Goal: Communication & Community: Answer question/provide support

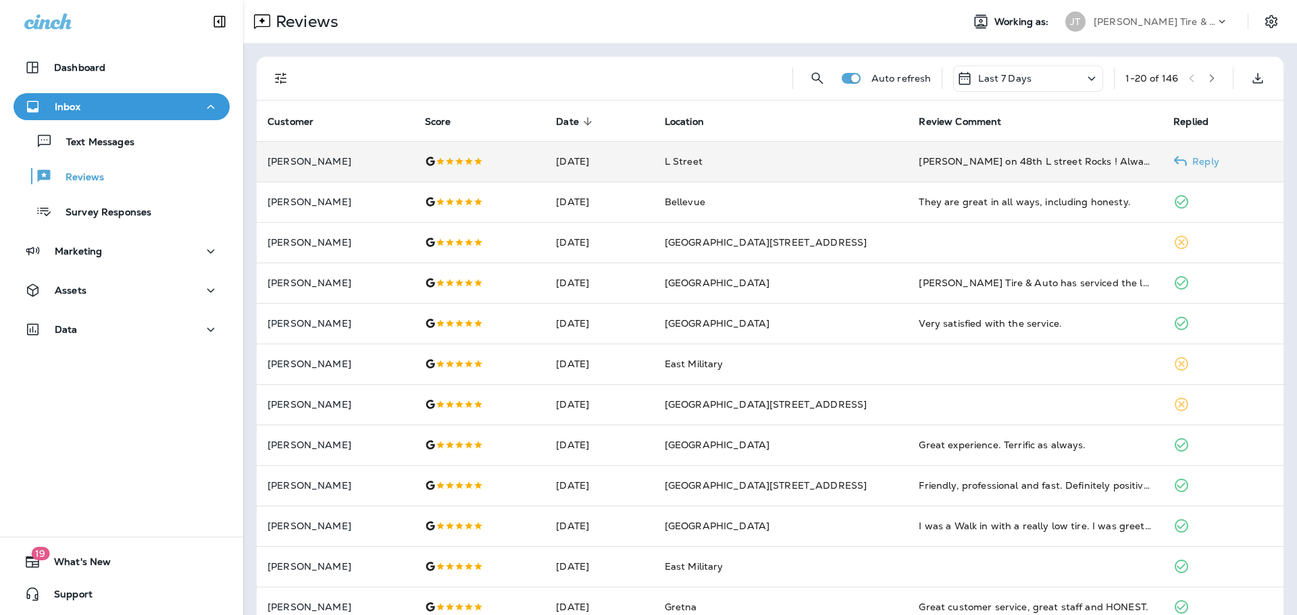
click at [928, 150] on td "[PERSON_NAME] on 48th L street Rocks ! Always have had good luck with everythin…" at bounding box center [1035, 161] width 255 height 41
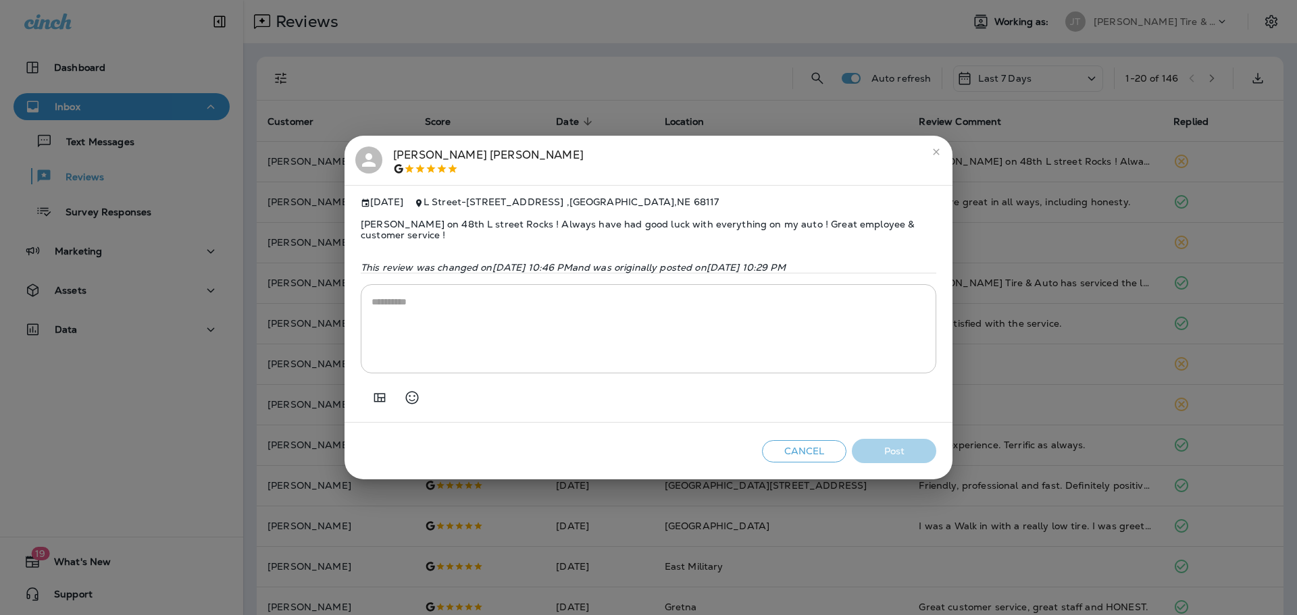
click at [940, 147] on icon "close" at bounding box center [936, 152] width 11 height 11
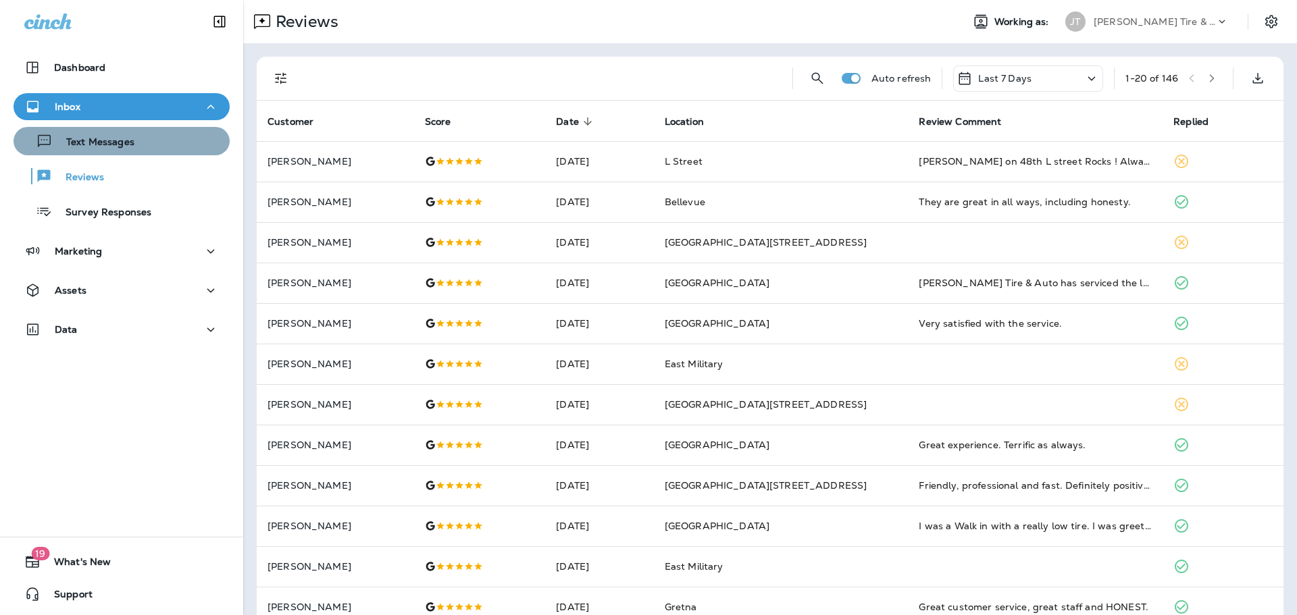
click at [132, 137] on p "Text Messages" at bounding box center [94, 142] width 82 height 13
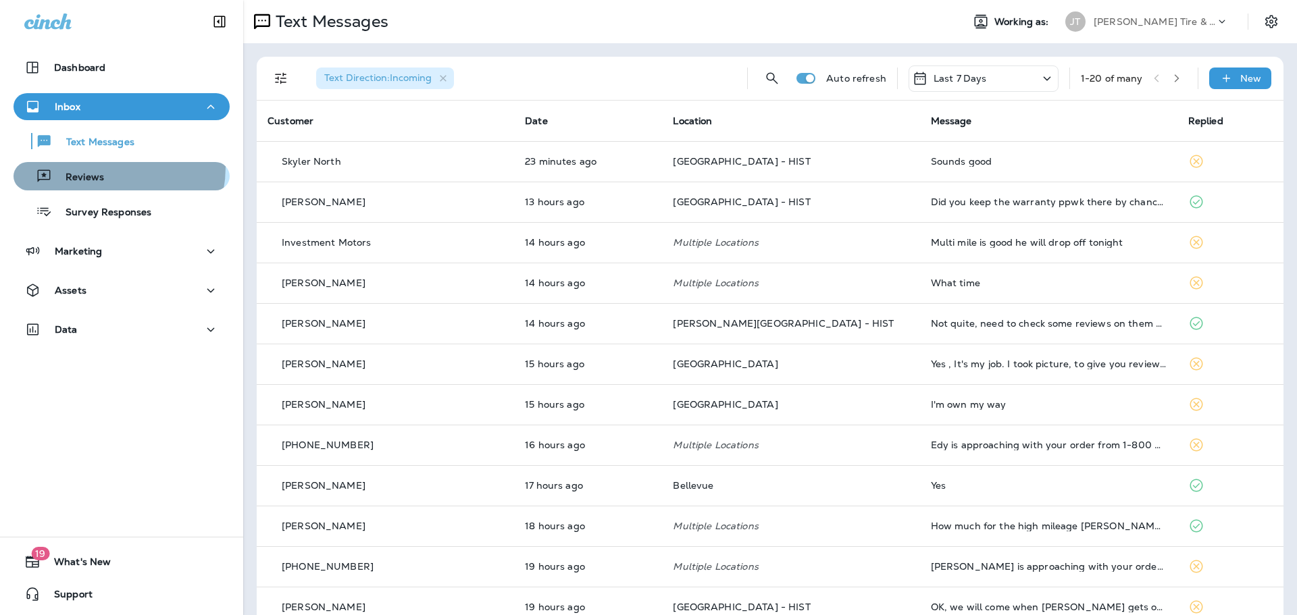
click at [105, 168] on div "Reviews" at bounding box center [121, 176] width 205 height 20
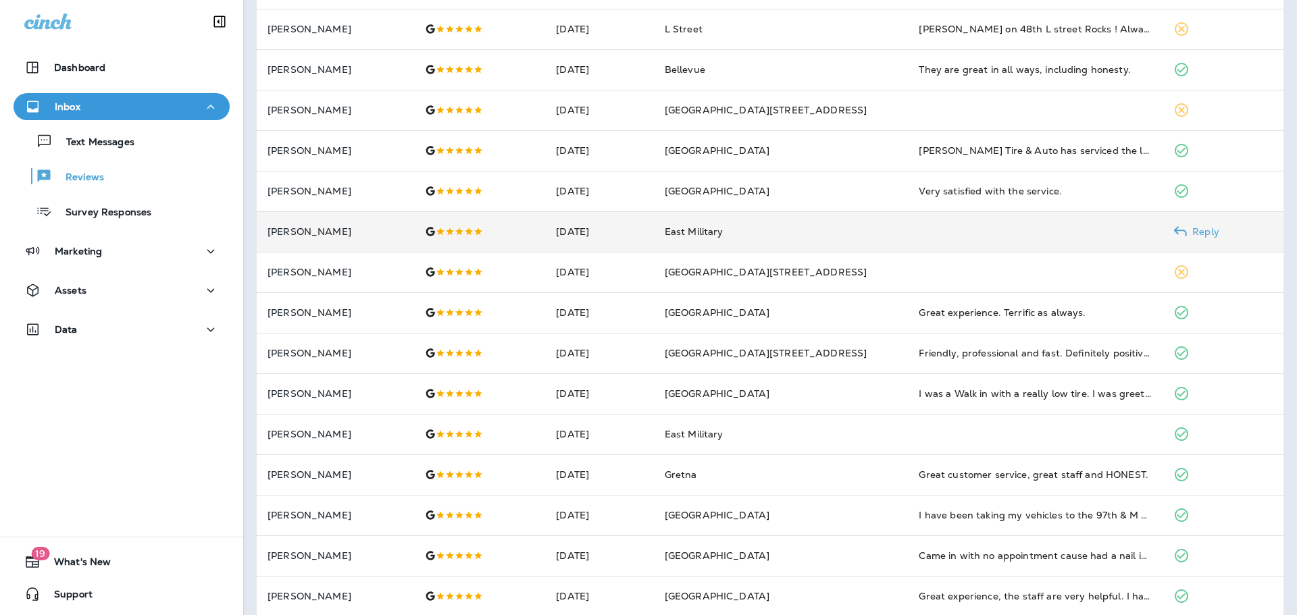
scroll to position [203, 0]
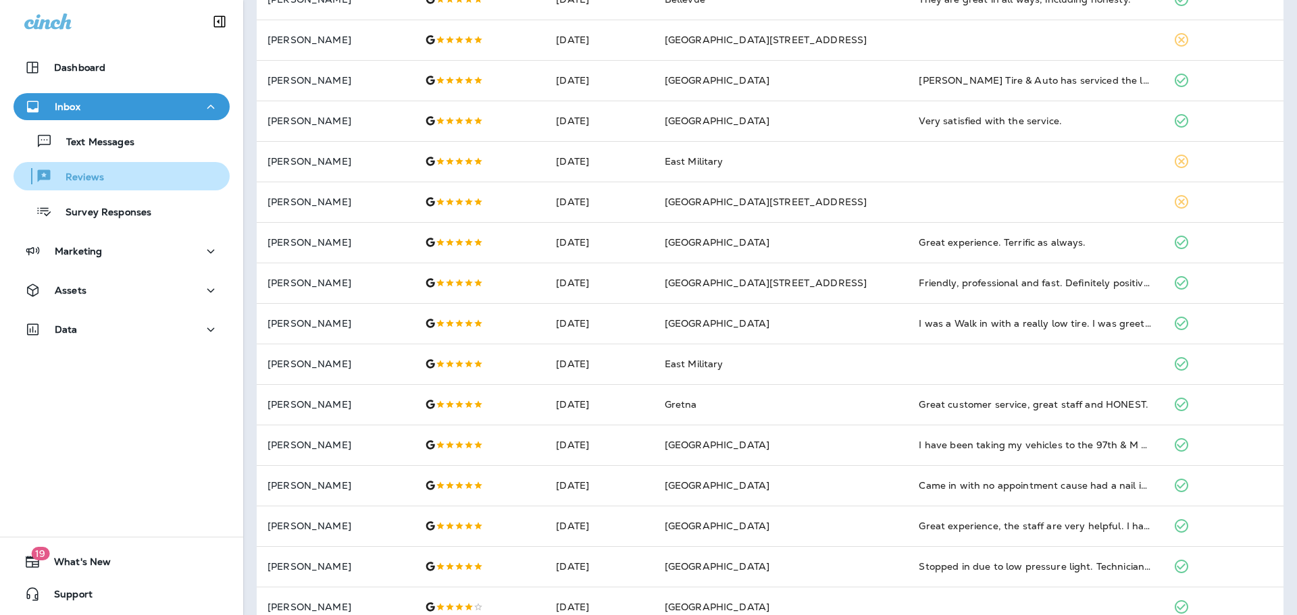
click at [113, 173] on div "Reviews" at bounding box center [121, 176] width 205 height 20
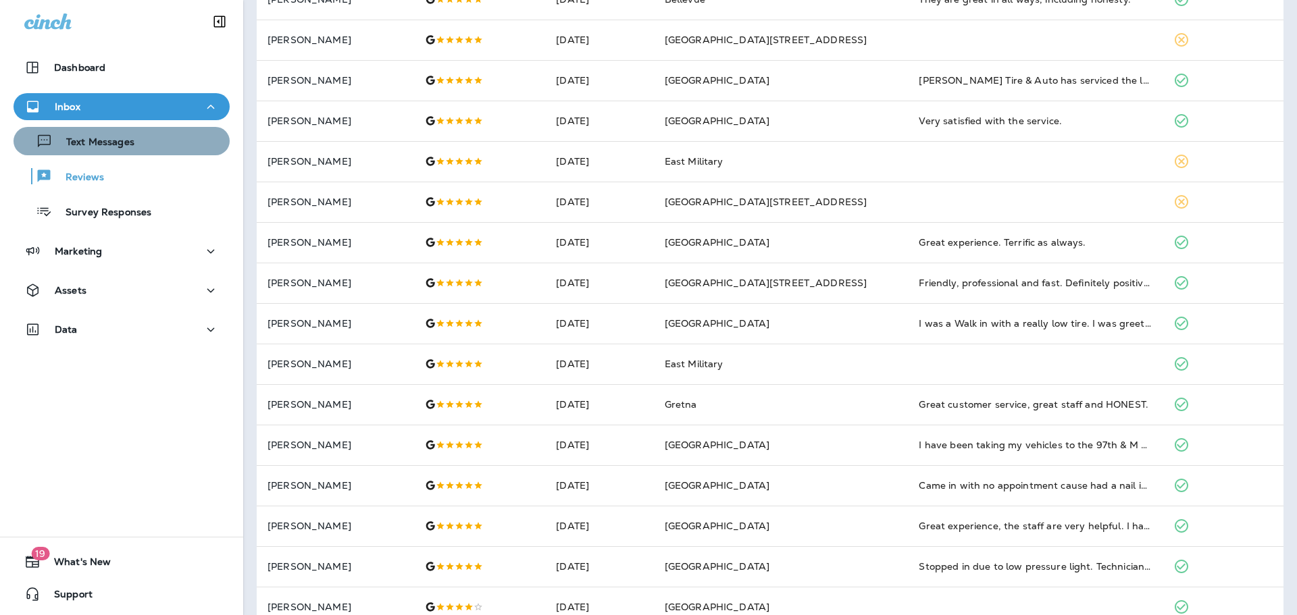
click at [125, 145] on p "Text Messages" at bounding box center [94, 142] width 82 height 13
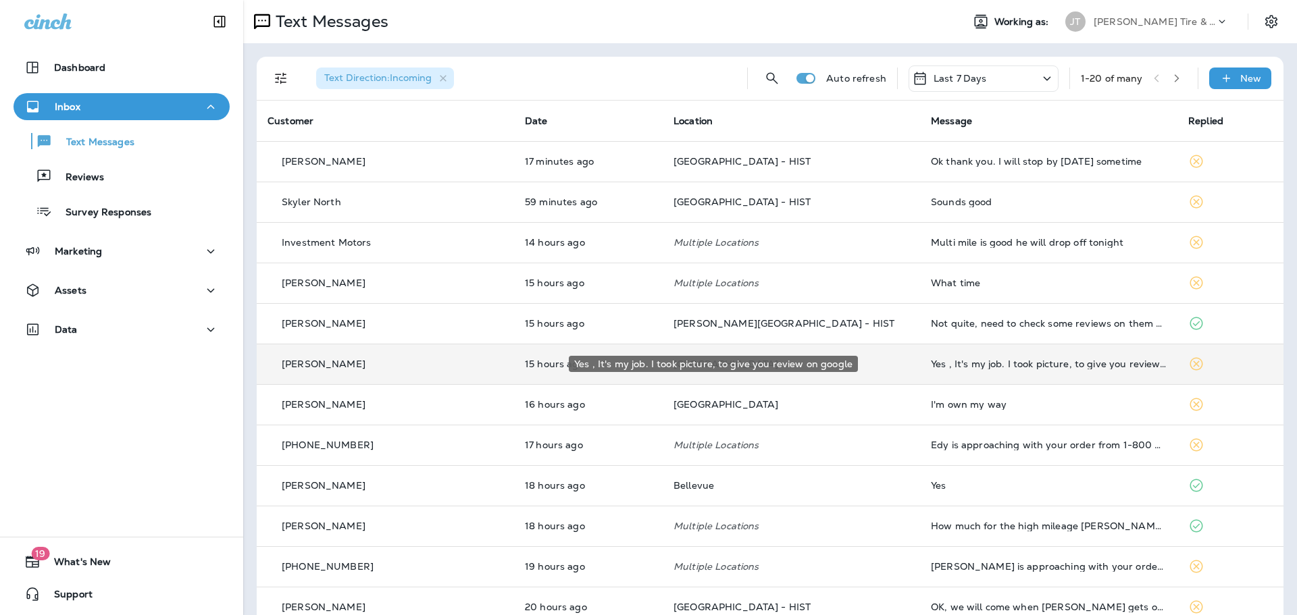
click at [964, 365] on div "Yes , It's my job. I took picture, to give you review on google" at bounding box center [1049, 364] width 236 height 11
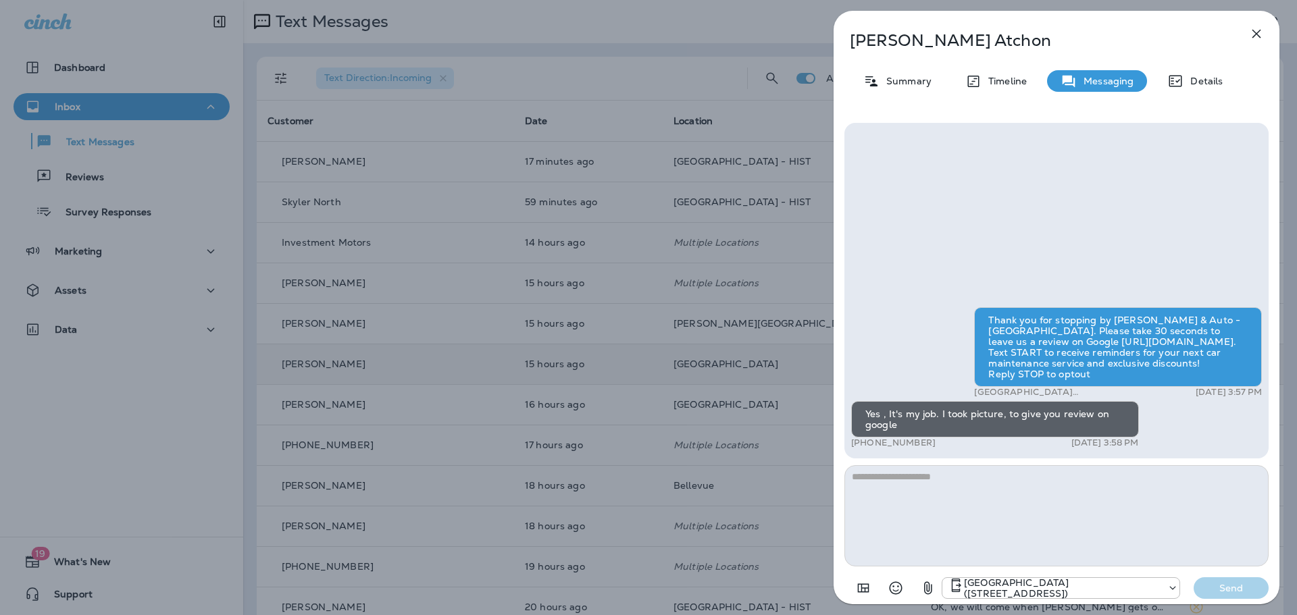
click at [1261, 37] on icon "button" at bounding box center [1256, 34] width 16 height 16
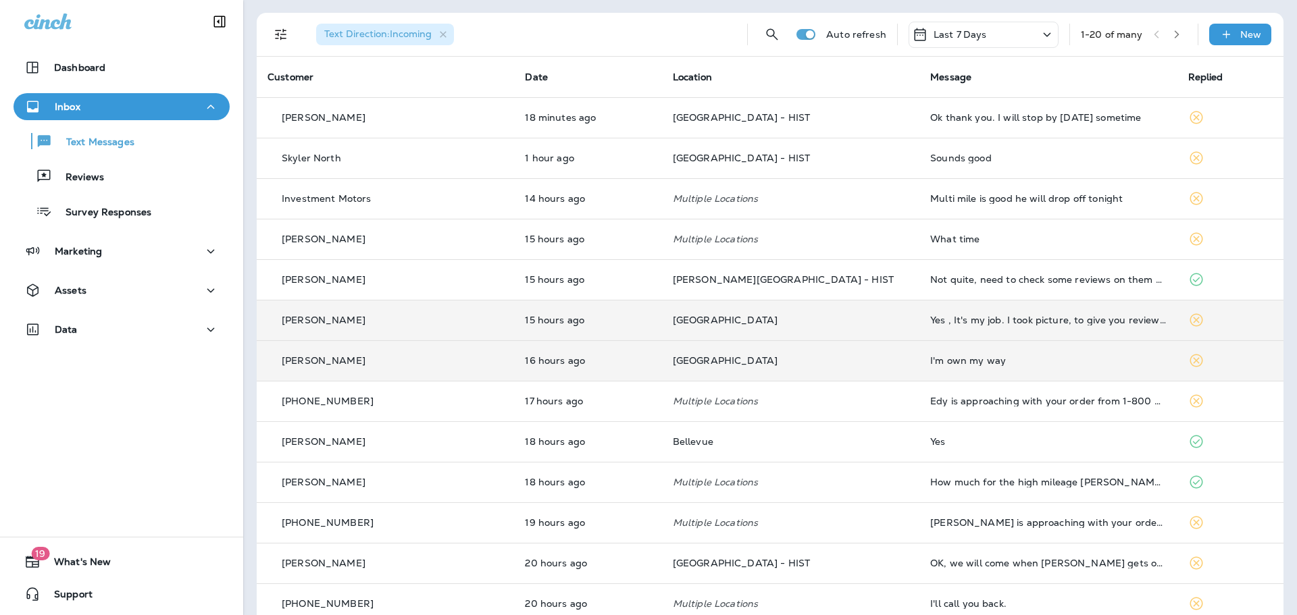
scroll to position [68, 0]
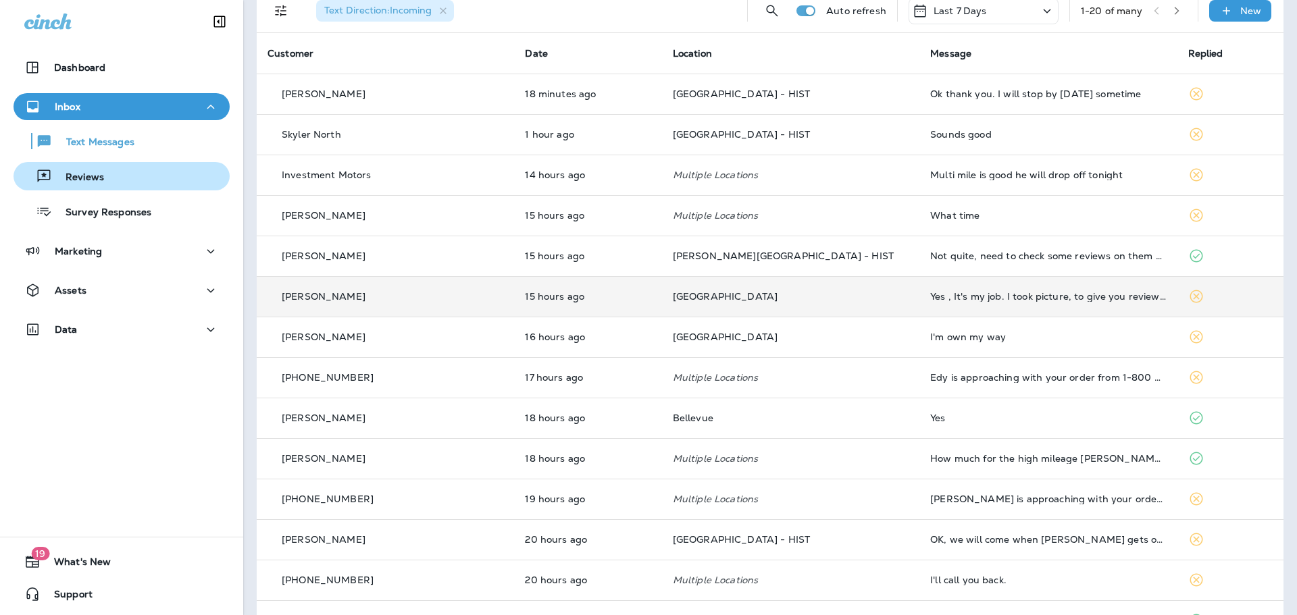
click at [115, 185] on div "Reviews" at bounding box center [121, 176] width 205 height 20
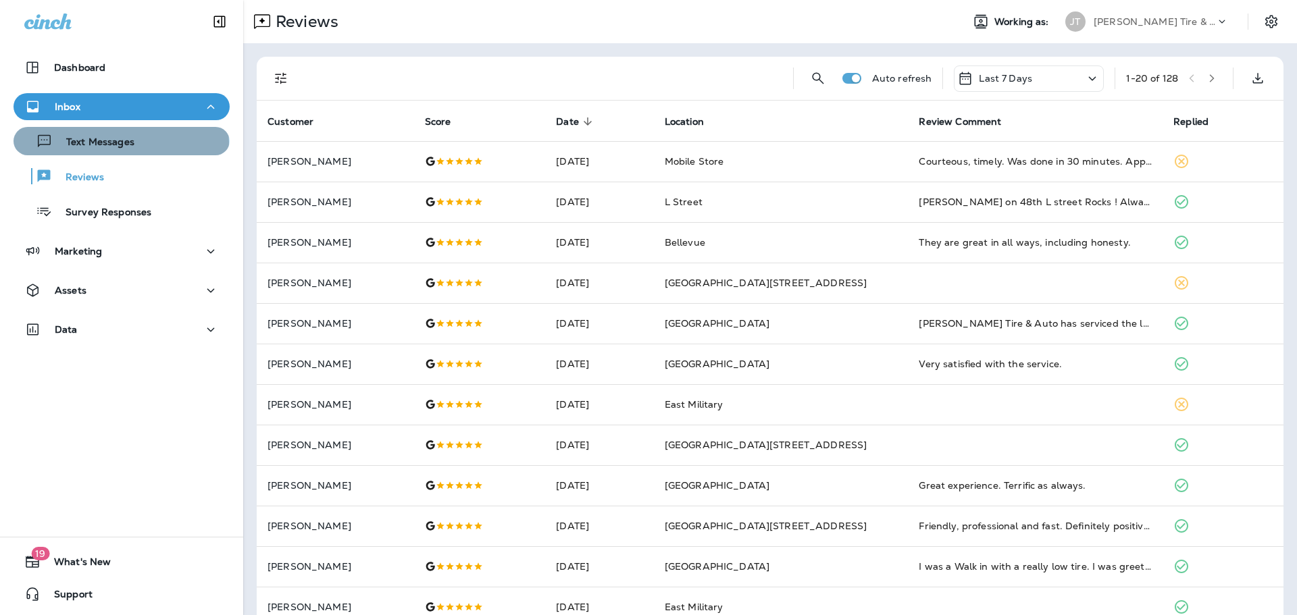
click at [120, 143] on p "Text Messages" at bounding box center [94, 142] width 82 height 13
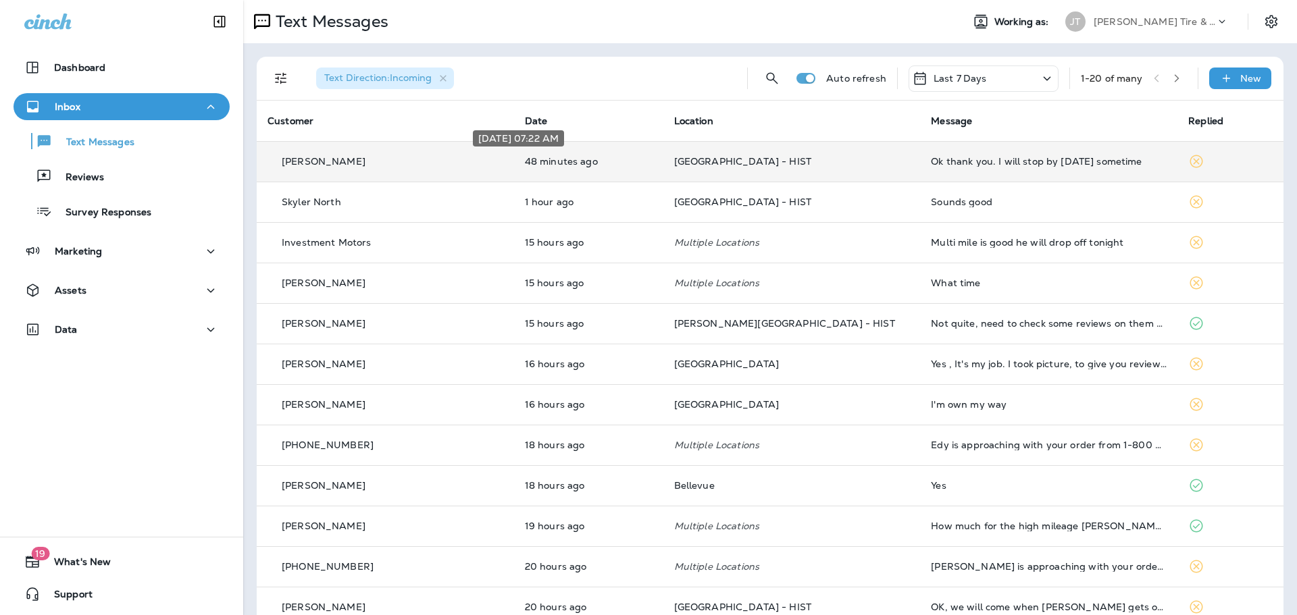
click at [619, 156] on p "48 minutes ago" at bounding box center [589, 161] width 128 height 11
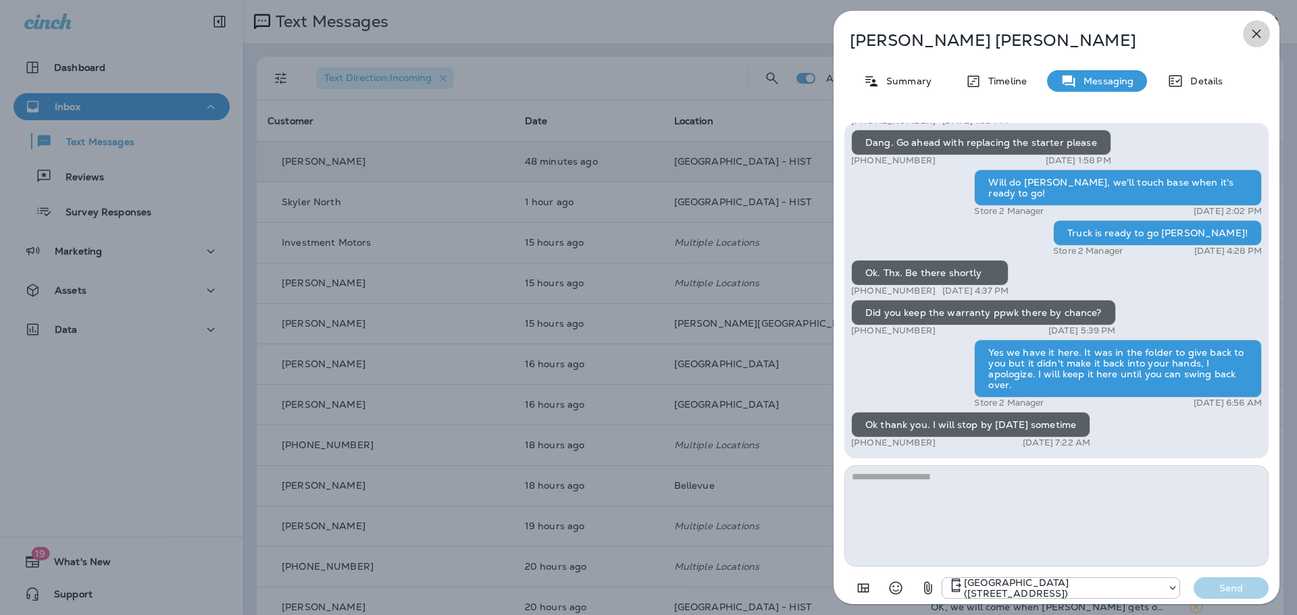
click at [1258, 30] on icon "button" at bounding box center [1256, 34] width 16 height 16
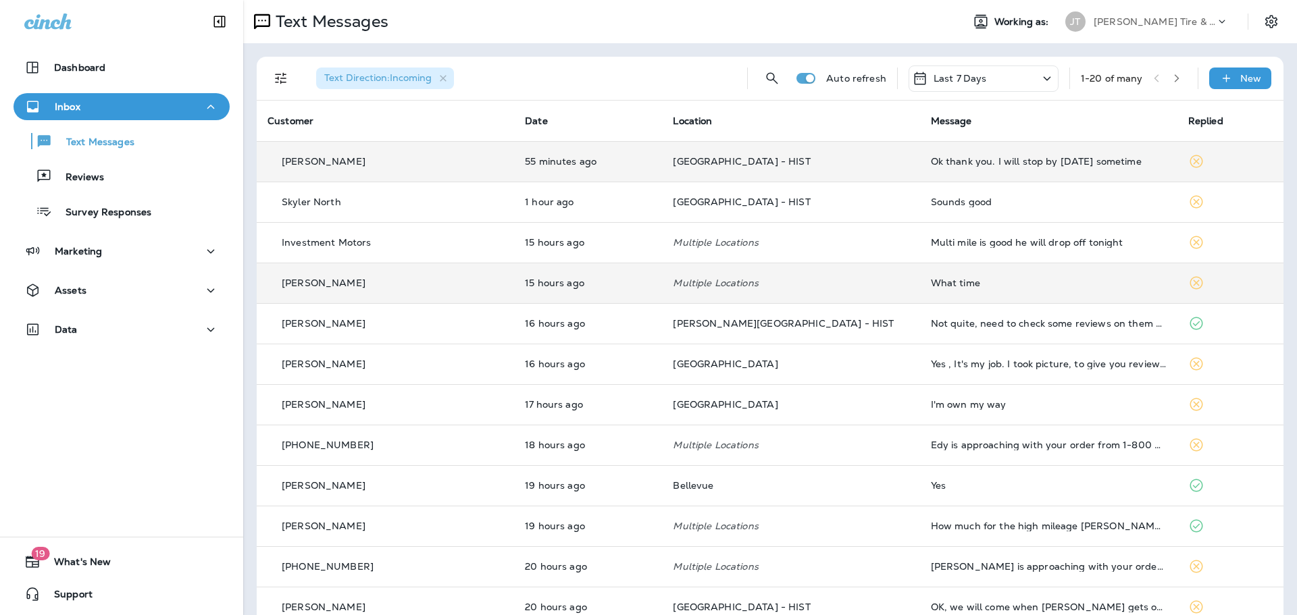
click at [949, 286] on div "What time" at bounding box center [1049, 283] width 236 height 11
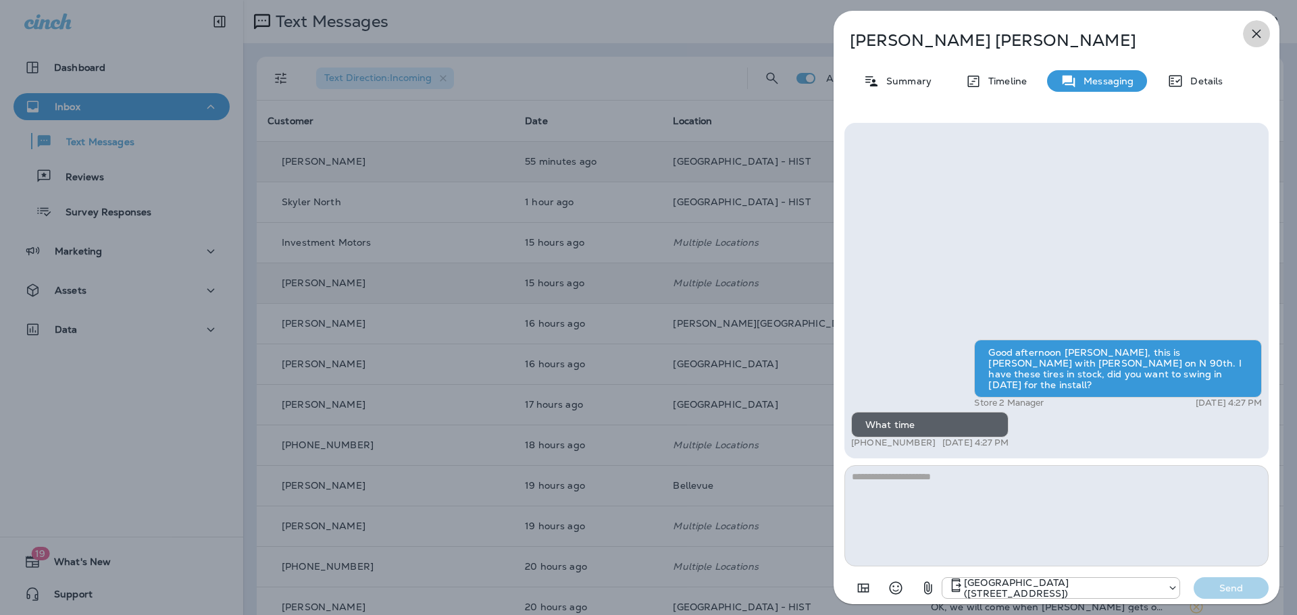
click at [1253, 34] on icon "button" at bounding box center [1256, 34] width 16 height 16
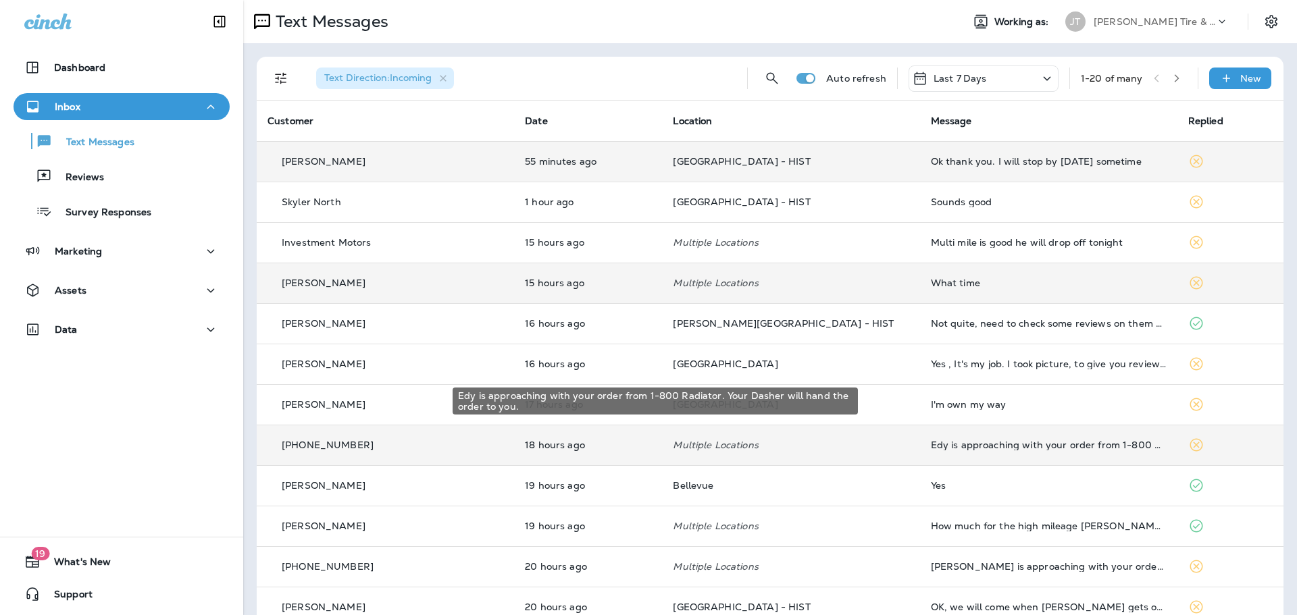
scroll to position [68, 0]
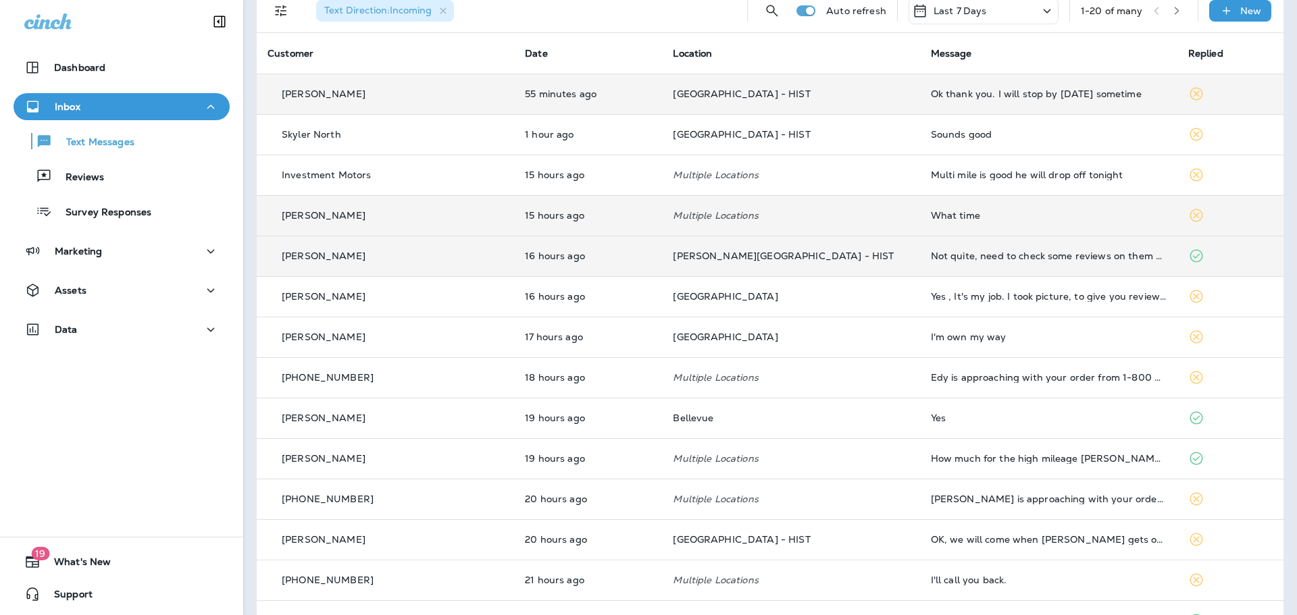
click at [929, 261] on td "Not quite, need to check some reviews on them but I think I have your quote on …" at bounding box center [1048, 256] width 257 height 41
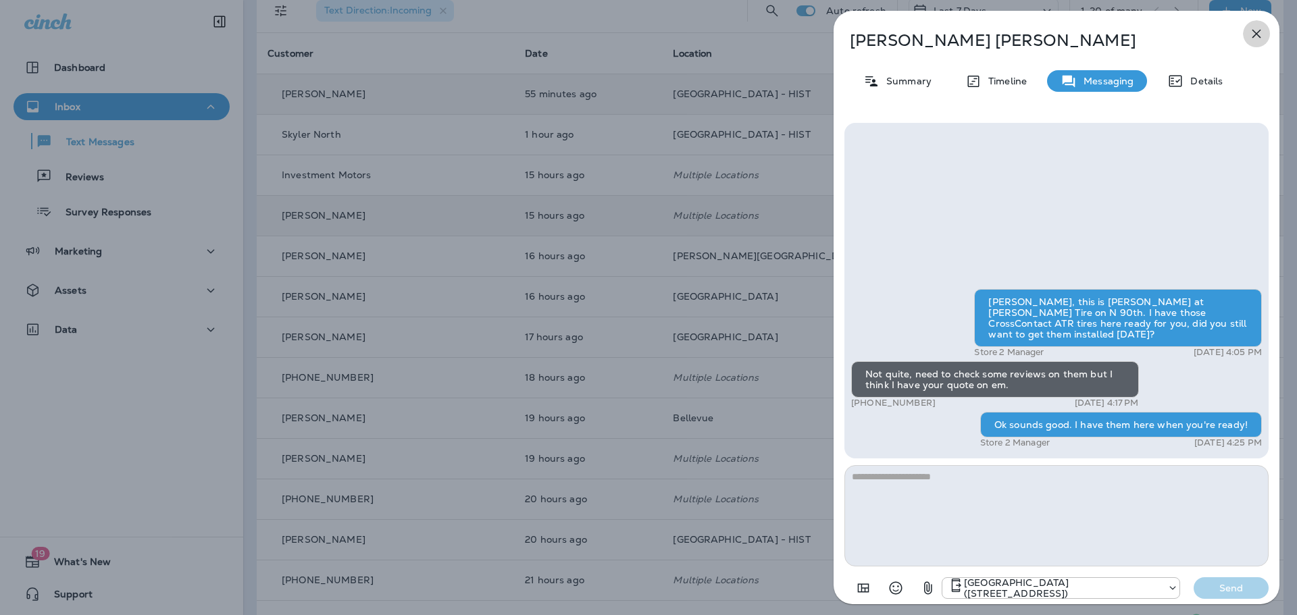
click at [1255, 36] on icon "button" at bounding box center [1256, 34] width 16 height 16
